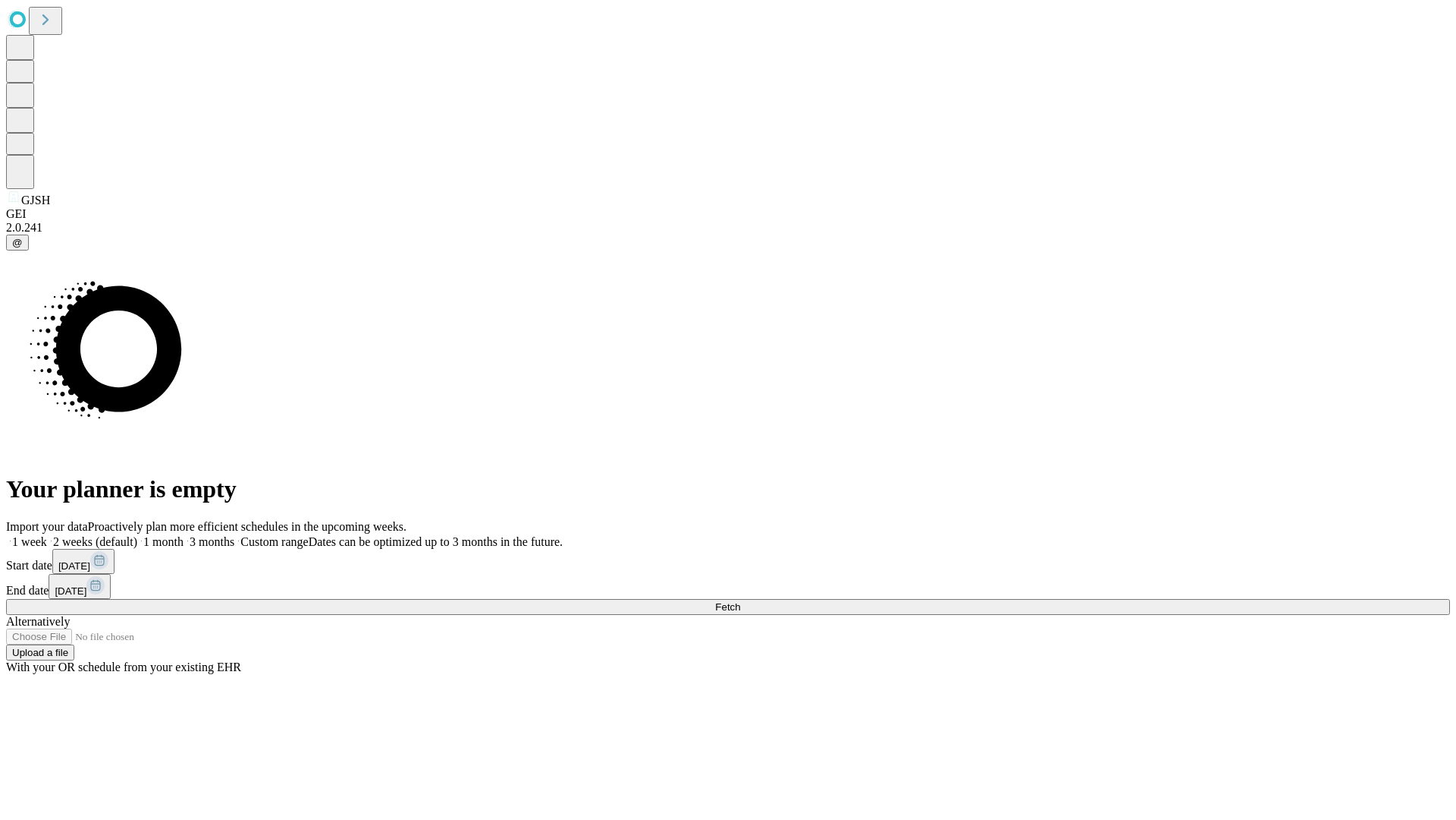
click at [740, 601] on span "Fetch" at bounding box center [727, 607] width 25 height 11
